Goal: Book appointment/travel/reservation

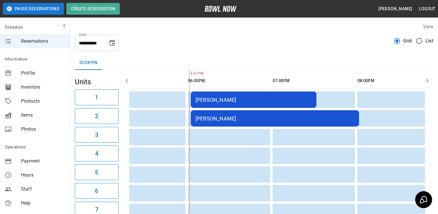
click at [111, 43] on icon "Choose date, selected date is Aug 21, 2025" at bounding box center [112, 42] width 7 height 7
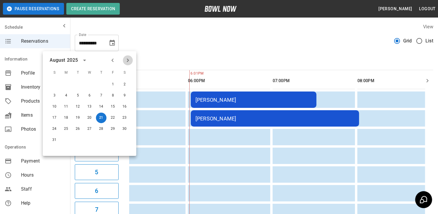
click at [130, 58] on icon "Next month" at bounding box center [127, 60] width 7 height 7
click at [126, 97] on button "13" at bounding box center [124, 95] width 11 height 11
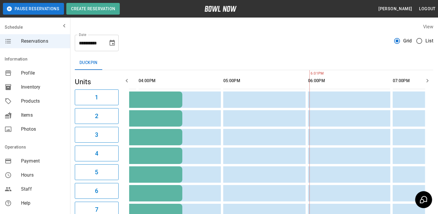
click at [114, 44] on icon "Choose date, selected date is Sep 13, 2025" at bounding box center [111, 43] width 5 height 6
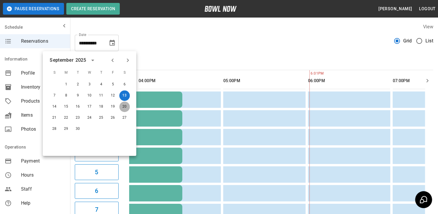
drag, startPoint x: 125, startPoint y: 109, endPoint x: 124, endPoint y: 106, distance: 3.3
click at [124, 106] on button "20" at bounding box center [124, 106] width 11 height 11
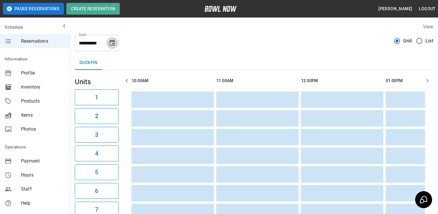
click at [112, 43] on icon "Choose date, selected date is Sep 20, 2025" at bounding box center [111, 43] width 5 height 6
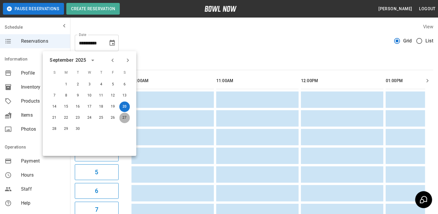
click at [123, 119] on button "27" at bounding box center [124, 117] width 11 height 11
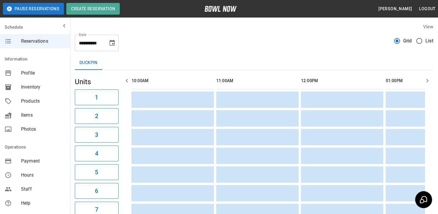
click at [110, 45] on icon "Choose date, selected date is Sep 27, 2025" at bounding box center [112, 42] width 7 height 7
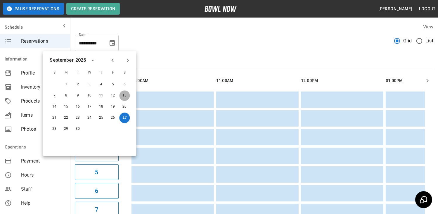
click at [126, 100] on button "13" at bounding box center [124, 95] width 11 height 11
type input "**********"
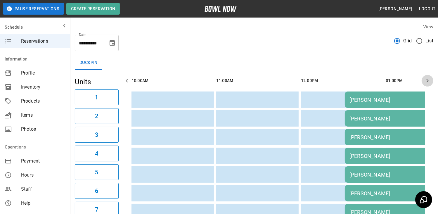
drag, startPoint x: 426, startPoint y: 80, endPoint x: 432, endPoint y: 87, distance: 9.1
click at [427, 81] on icon "button" at bounding box center [427, 80] width 7 height 7
